Goal: Task Accomplishment & Management: Use online tool/utility

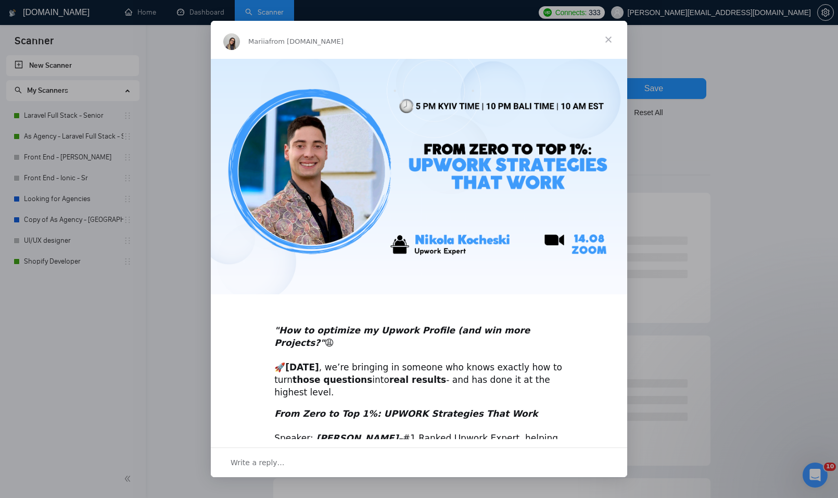
click at [601, 40] on span "Close" at bounding box center [608, 39] width 37 height 37
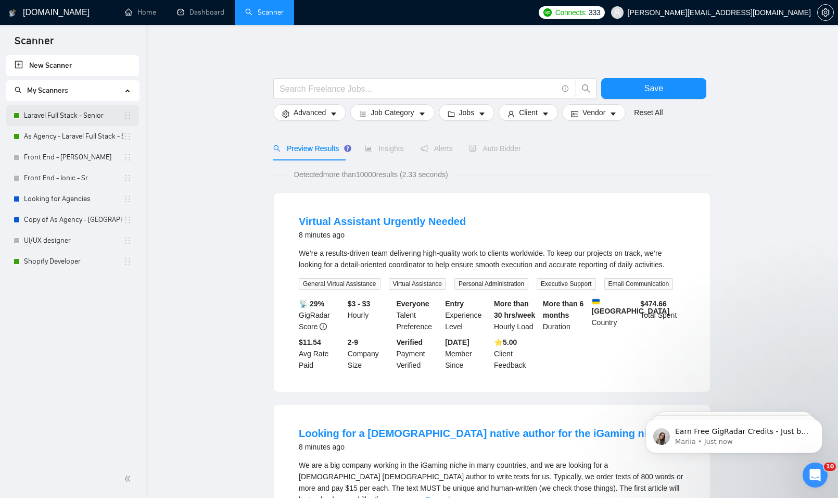
click at [63, 117] on link "Laravel Full Stack - Senior" at bounding box center [73, 115] width 99 height 21
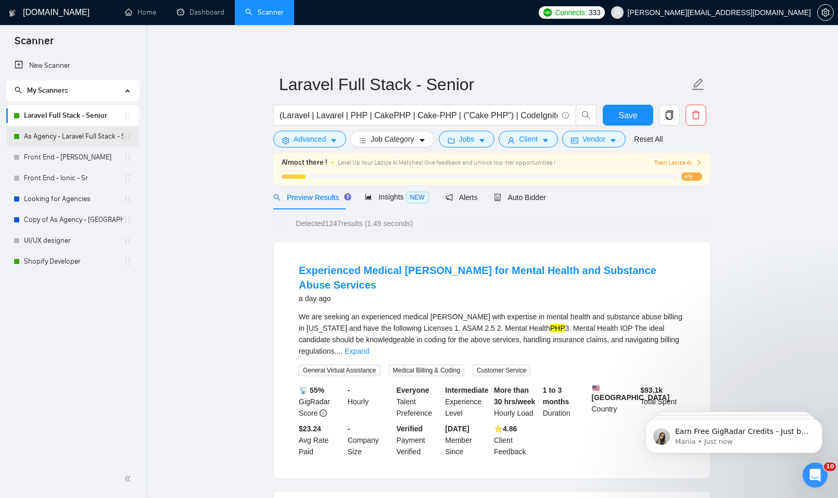
click at [64, 138] on link "As Agency - Laravel Full Stack - Senior" at bounding box center [73, 136] width 99 height 21
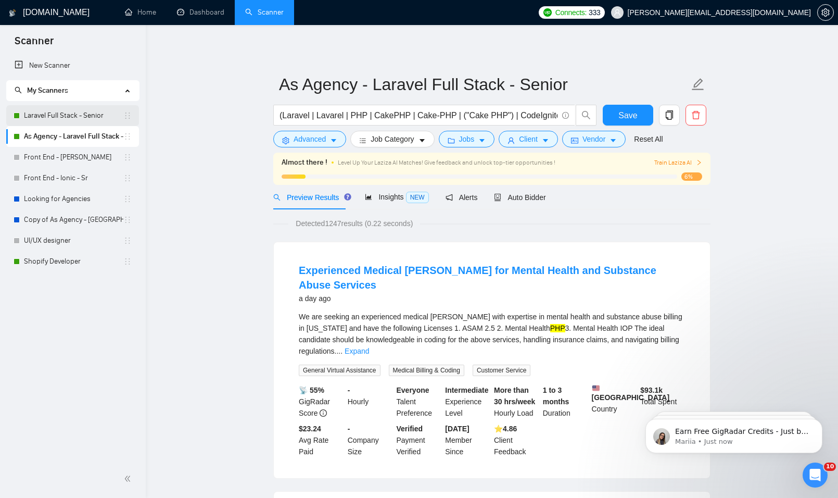
click at [61, 118] on link "Laravel Full Stack - Senior" at bounding box center [73, 115] width 99 height 21
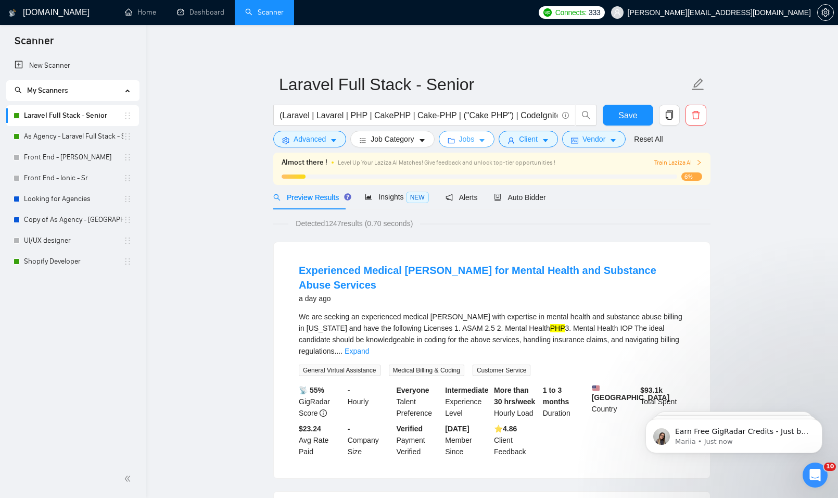
click at [485, 140] on button "Jobs" at bounding box center [467, 139] width 56 height 17
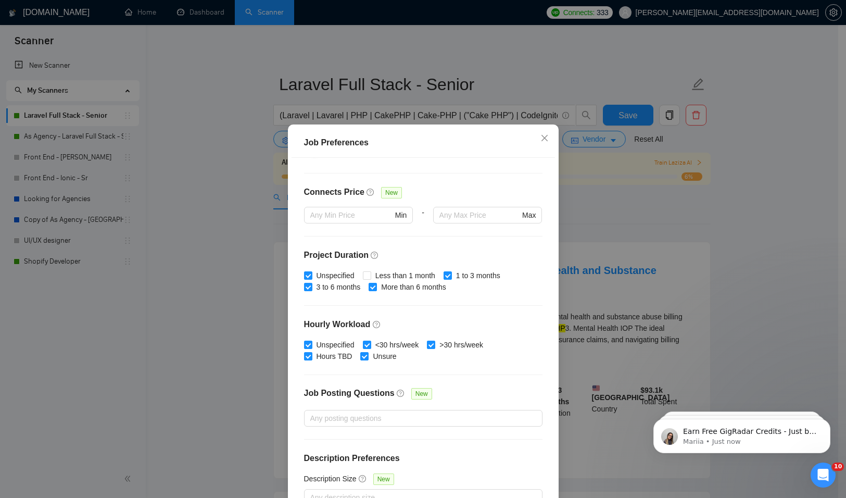
scroll to position [238, 0]
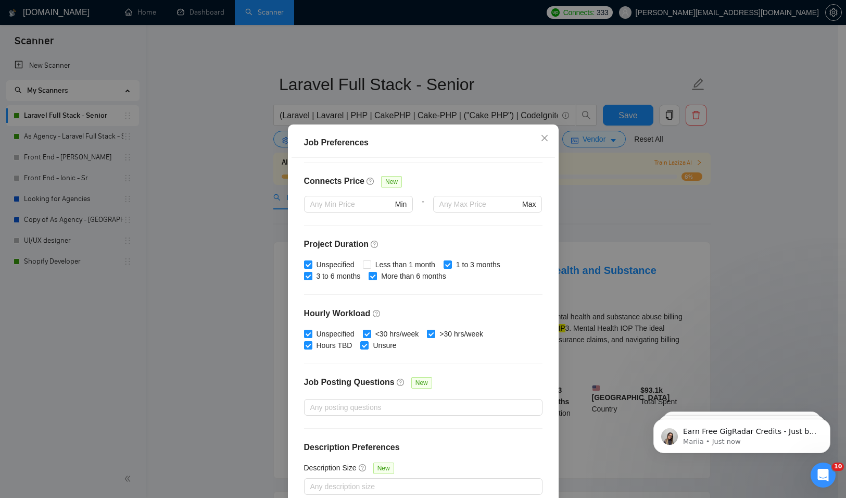
click at [616, 181] on div "Job Preferences Budget Project Type All Fixed Price Hourly Rate Fixed Price Bud…" at bounding box center [423, 249] width 846 height 498
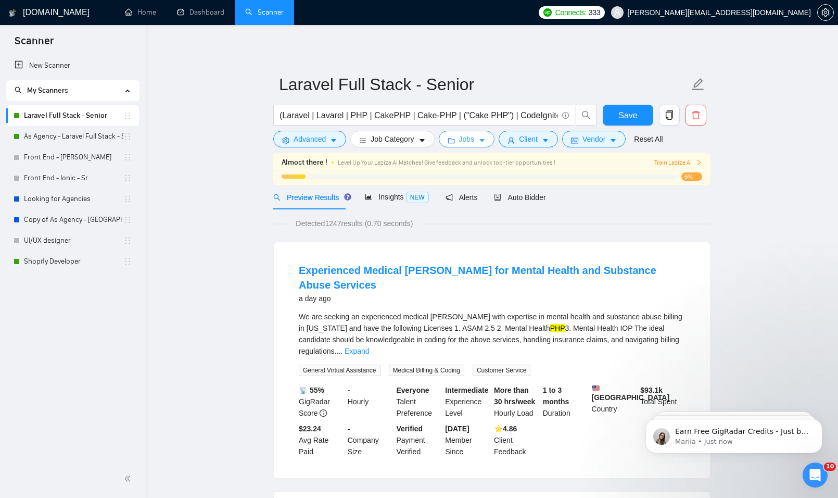
click at [484, 143] on button "Jobs" at bounding box center [467, 139] width 56 height 17
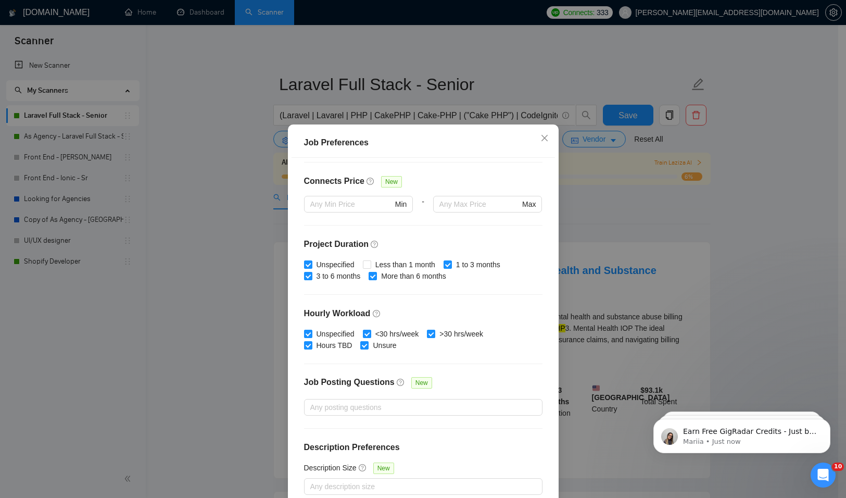
click at [627, 262] on div "Job Preferences Budget Project Type All Fixed Price Hourly Rate Fixed Price Bud…" at bounding box center [423, 249] width 846 height 498
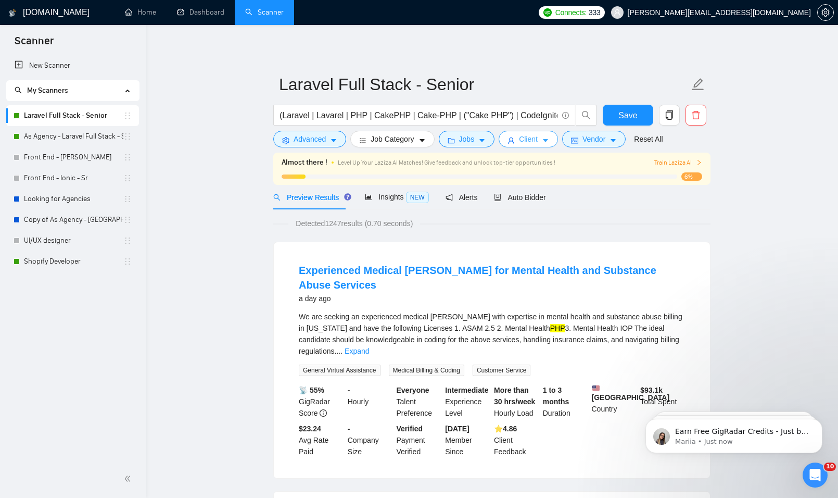
click at [536, 138] on button "Client" at bounding box center [528, 139] width 59 height 17
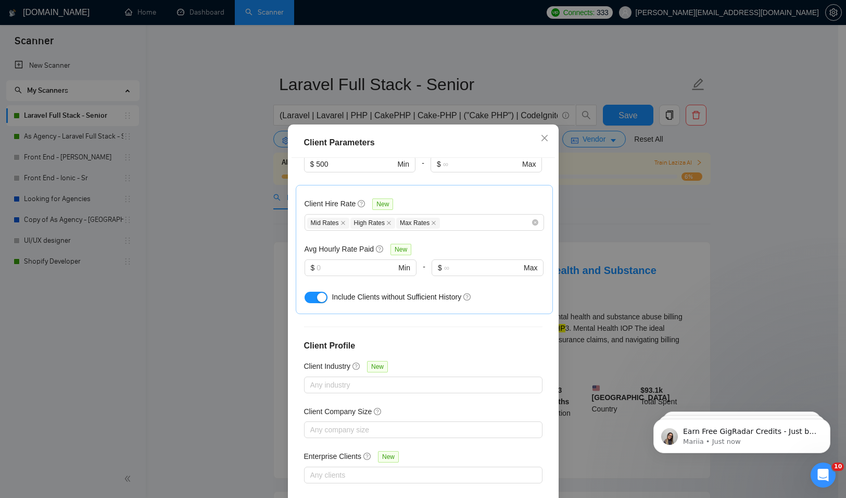
scroll to position [195, 0]
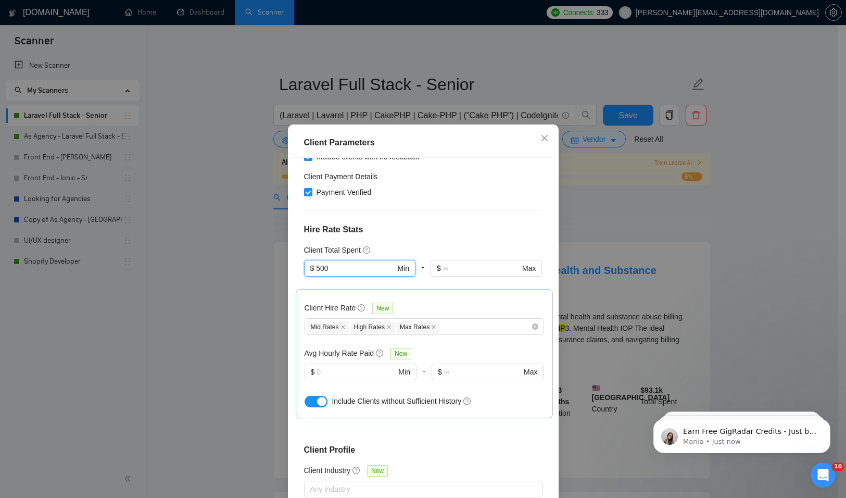
drag, startPoint x: 363, startPoint y: 263, endPoint x: 214, endPoint y: 254, distance: 148.7
click at [214, 254] on div "Client Parameters Client Location Include Client Countries [GEOGRAPHIC_DATA] Ex…" at bounding box center [423, 249] width 846 height 498
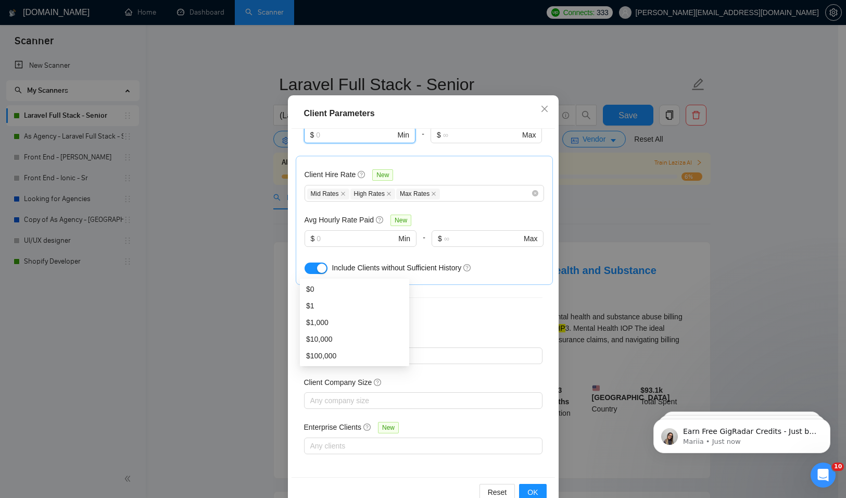
scroll to position [54, 0]
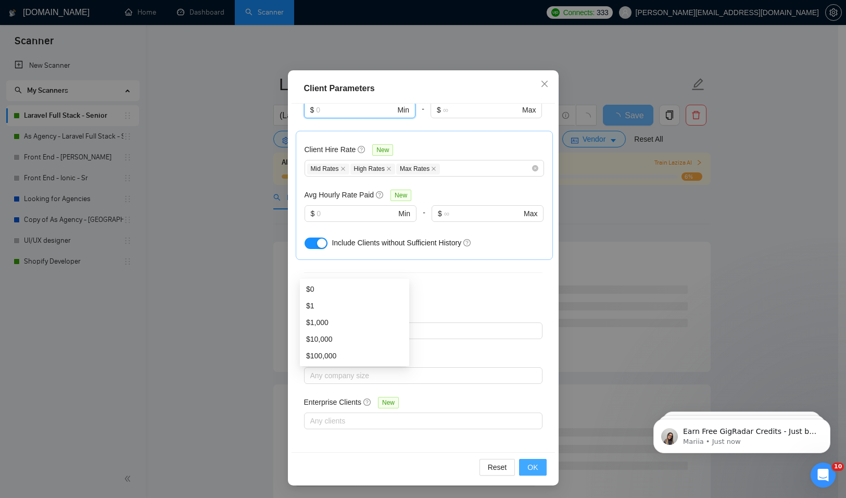
click at [528, 467] on span "OK" at bounding box center [532, 466] width 10 height 11
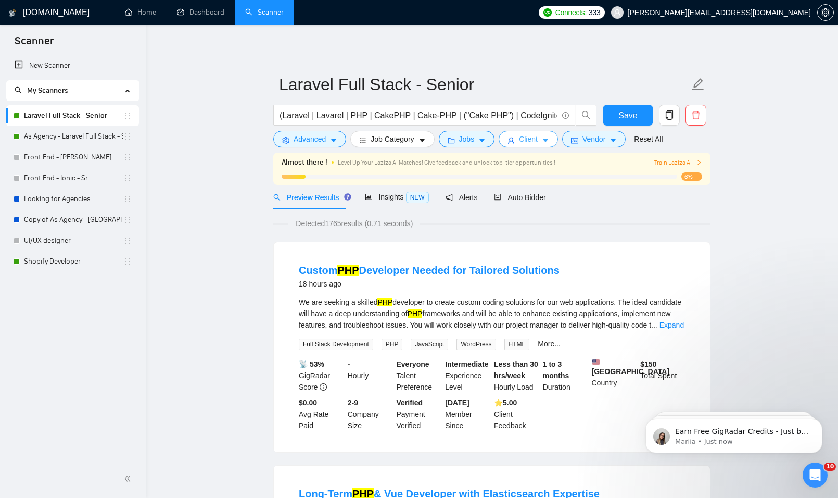
click at [511, 134] on button "Client" at bounding box center [528, 139] width 59 height 17
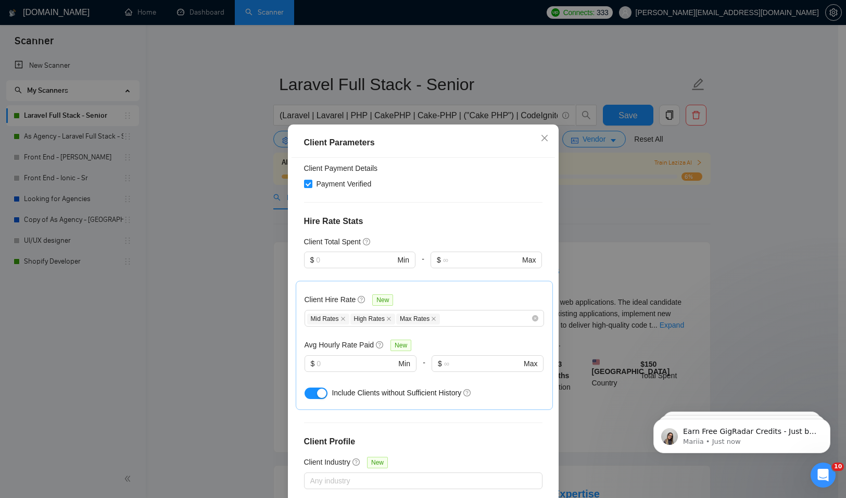
scroll to position [195, 0]
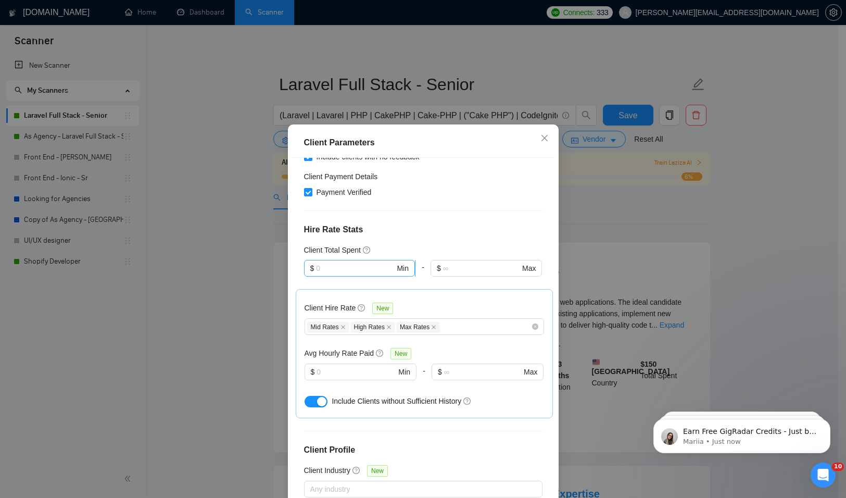
click at [359, 275] on span "$ Min" at bounding box center [359, 268] width 111 height 17
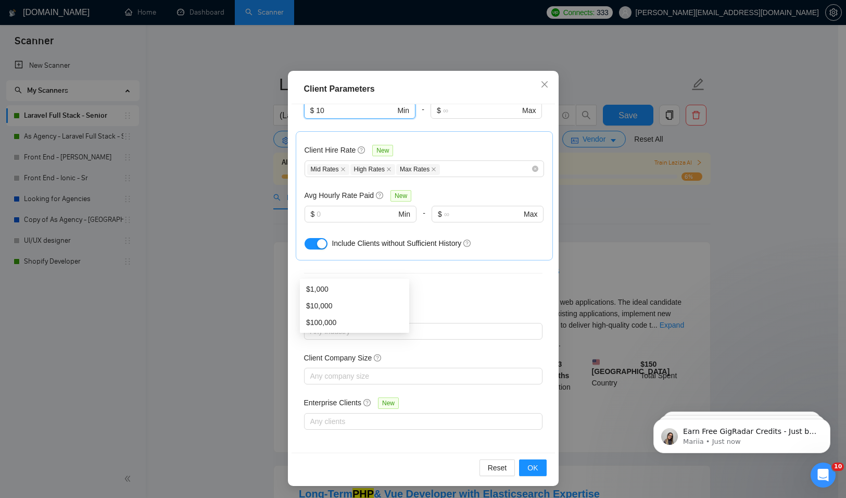
scroll to position [54, 0]
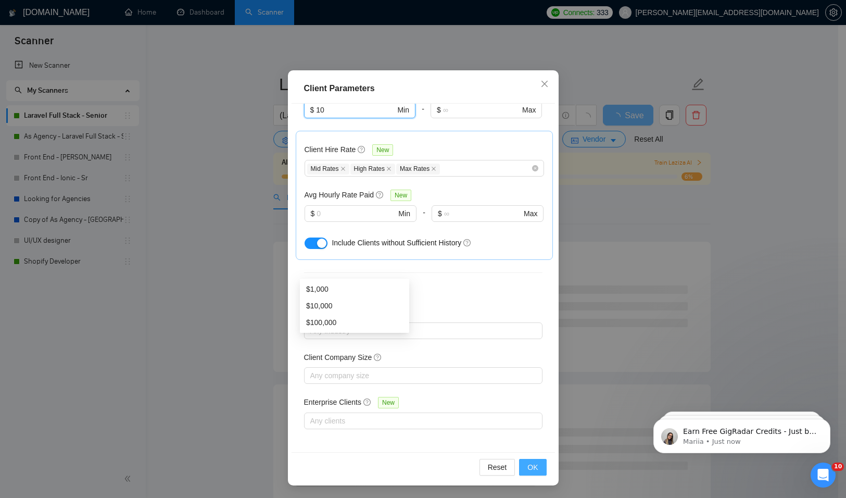
type input "10"
click at [527, 471] on span "OK" at bounding box center [532, 466] width 10 height 11
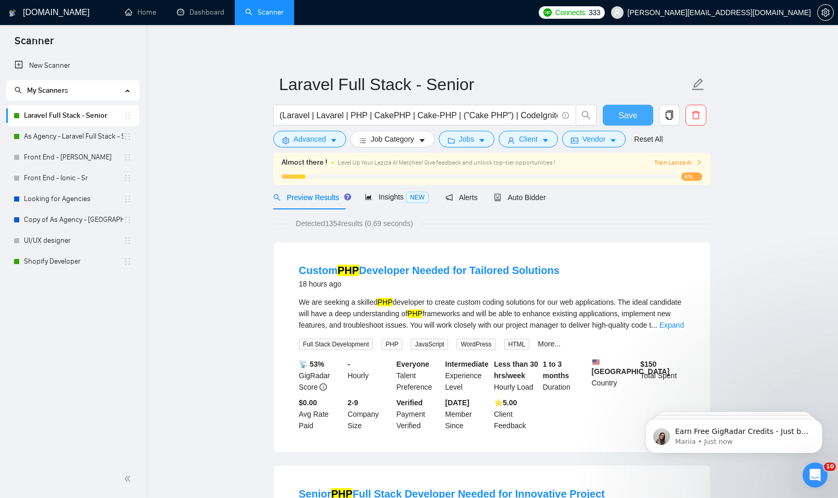
click at [626, 116] on span "Save" at bounding box center [627, 115] width 19 height 13
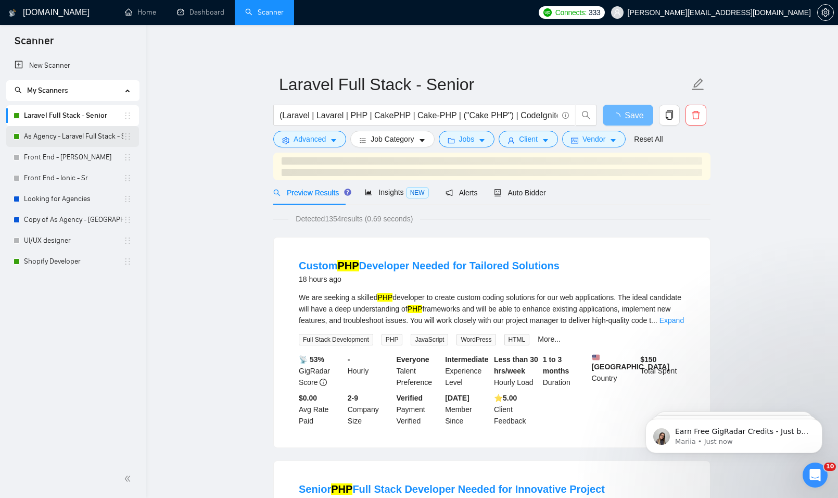
click at [72, 137] on link "As Agency - Laravel Full Stack - Senior" at bounding box center [73, 136] width 99 height 21
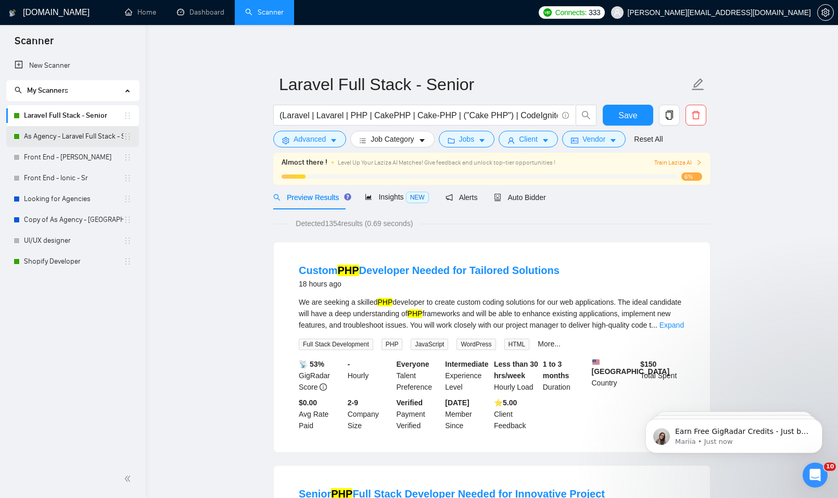
click at [75, 135] on link "As Agency - Laravel Full Stack - Senior" at bounding box center [73, 136] width 99 height 21
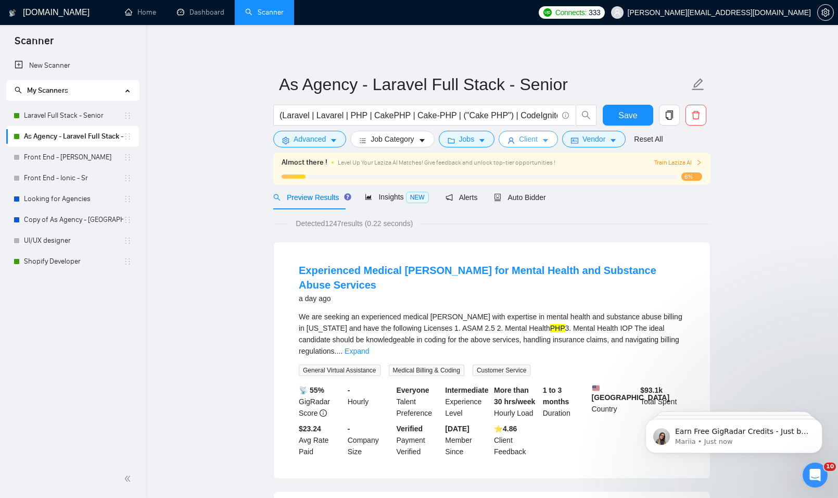
click at [525, 135] on span "Client" at bounding box center [528, 138] width 19 height 11
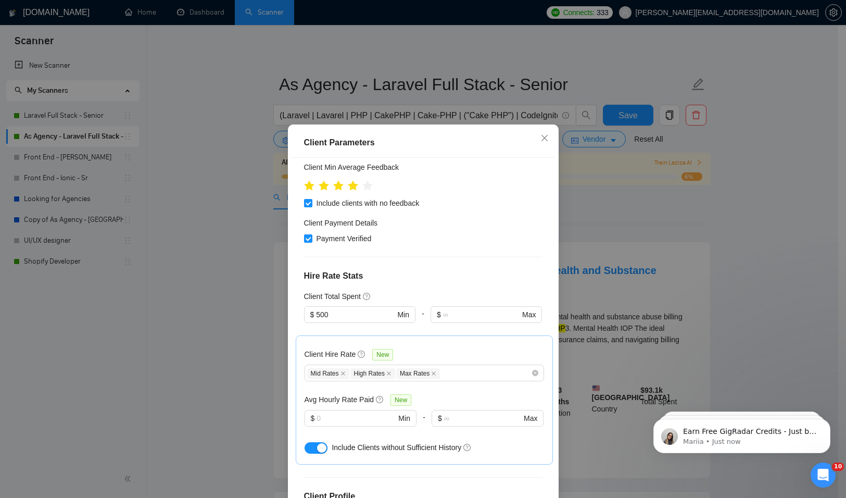
scroll to position [143, 0]
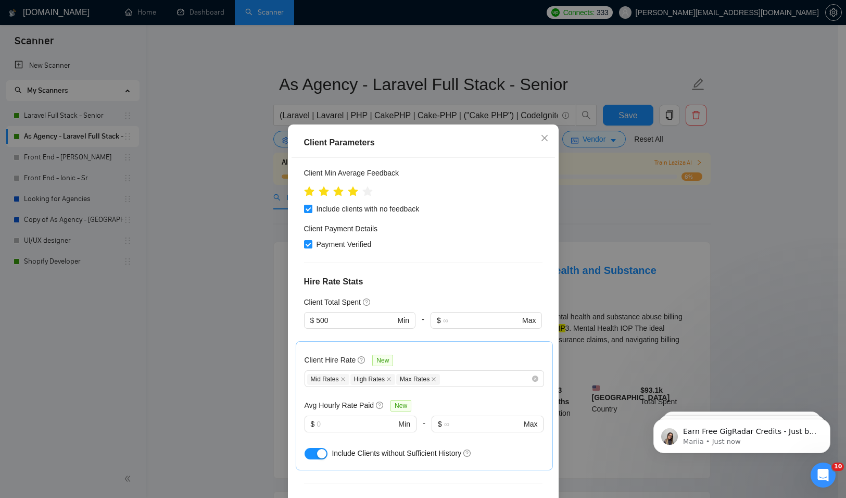
drag, startPoint x: 327, startPoint y: 319, endPoint x: 265, endPoint y: 308, distance: 63.4
click at [266, 308] on div "Client Parameters Client Location Include Client Countries [GEOGRAPHIC_DATA] Ex…" at bounding box center [423, 249] width 846 height 498
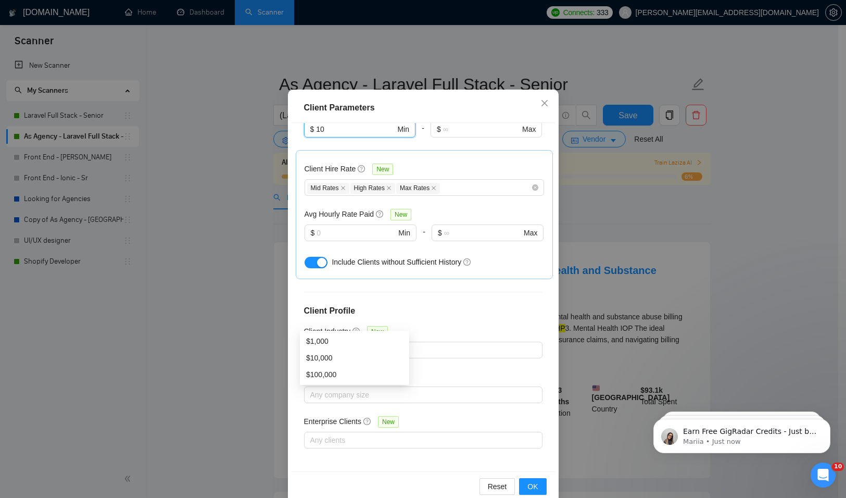
scroll to position [54, 0]
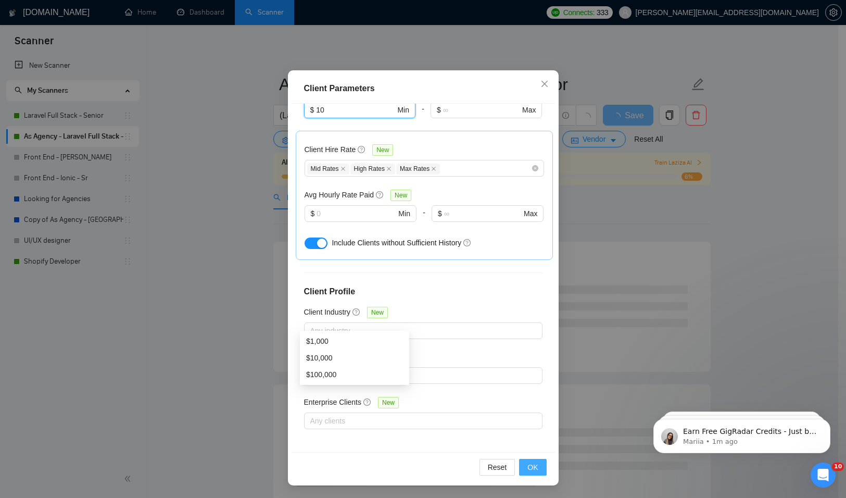
type input "10"
click at [535, 473] on button "OK" at bounding box center [532, 467] width 27 height 17
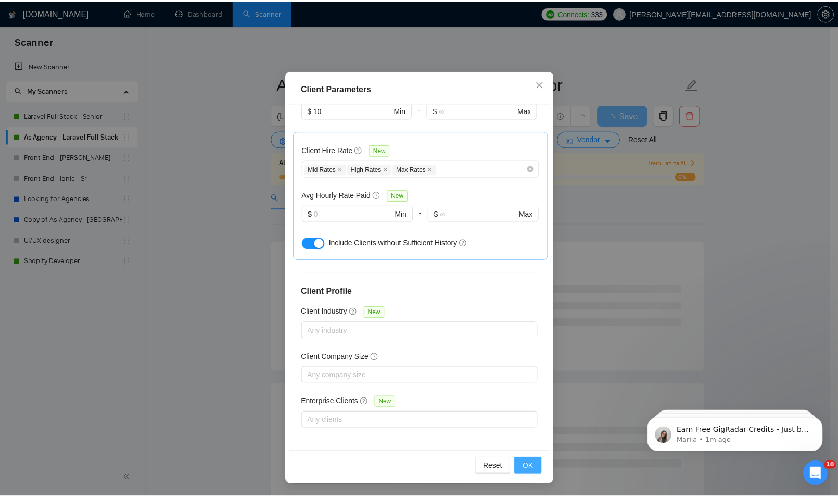
scroll to position [0, 0]
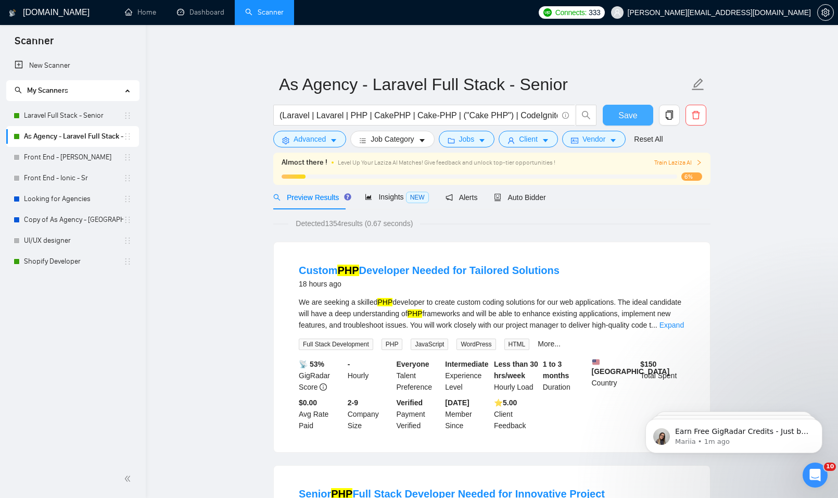
click at [611, 114] on button "Save" at bounding box center [628, 115] width 50 height 21
click at [211, 8] on link "Dashboard" at bounding box center [200, 12] width 47 height 9
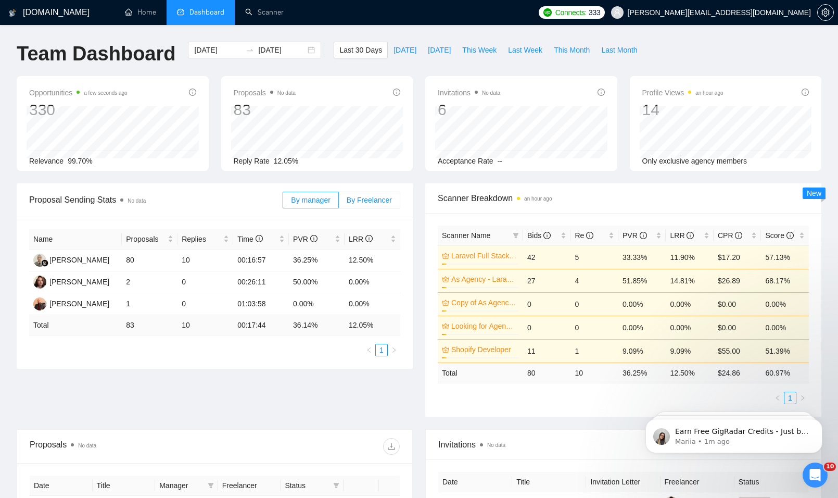
click at [387, 202] on span "By Freelancer" at bounding box center [369, 200] width 45 height 8
click at [339, 203] on input "By Freelancer" at bounding box center [339, 203] width 0 height 0
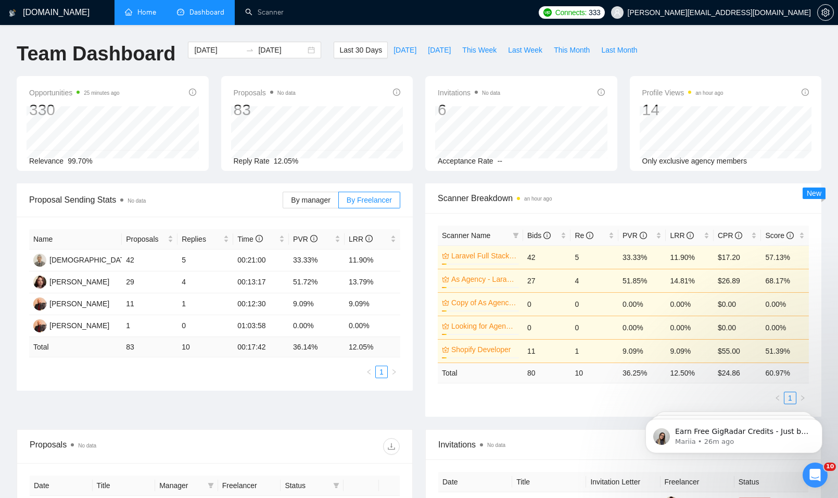
click at [135, 8] on link "Home" at bounding box center [140, 12] width 31 height 9
